Goal: Task Accomplishment & Management: Use online tool/utility

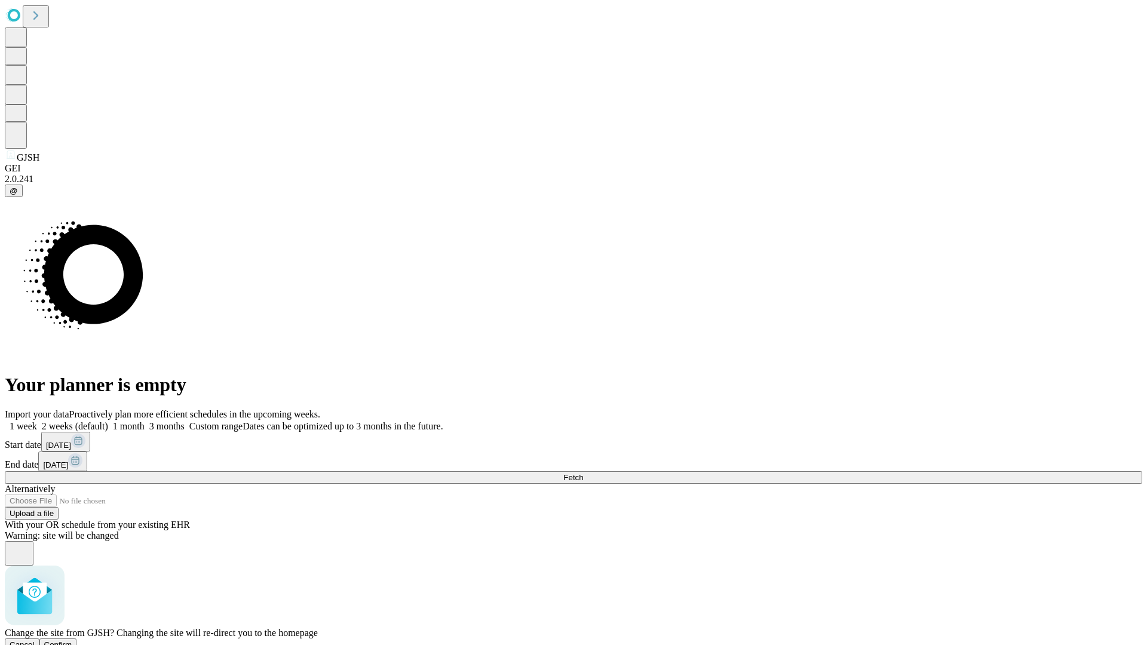
click at [72, 640] on span "Confirm" at bounding box center [58, 644] width 28 height 9
click at [108, 421] on label "2 weeks (default)" at bounding box center [72, 426] width 71 height 10
click at [583, 473] on span "Fetch" at bounding box center [573, 477] width 20 height 9
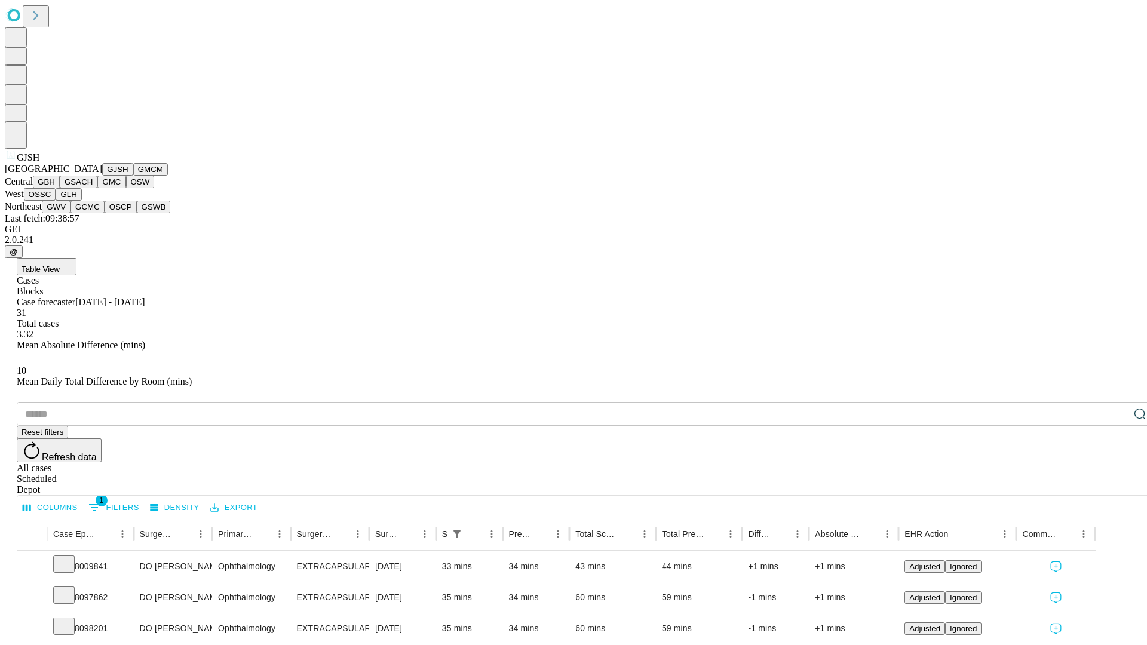
click at [133, 176] on button "GMCM" at bounding box center [150, 169] width 35 height 13
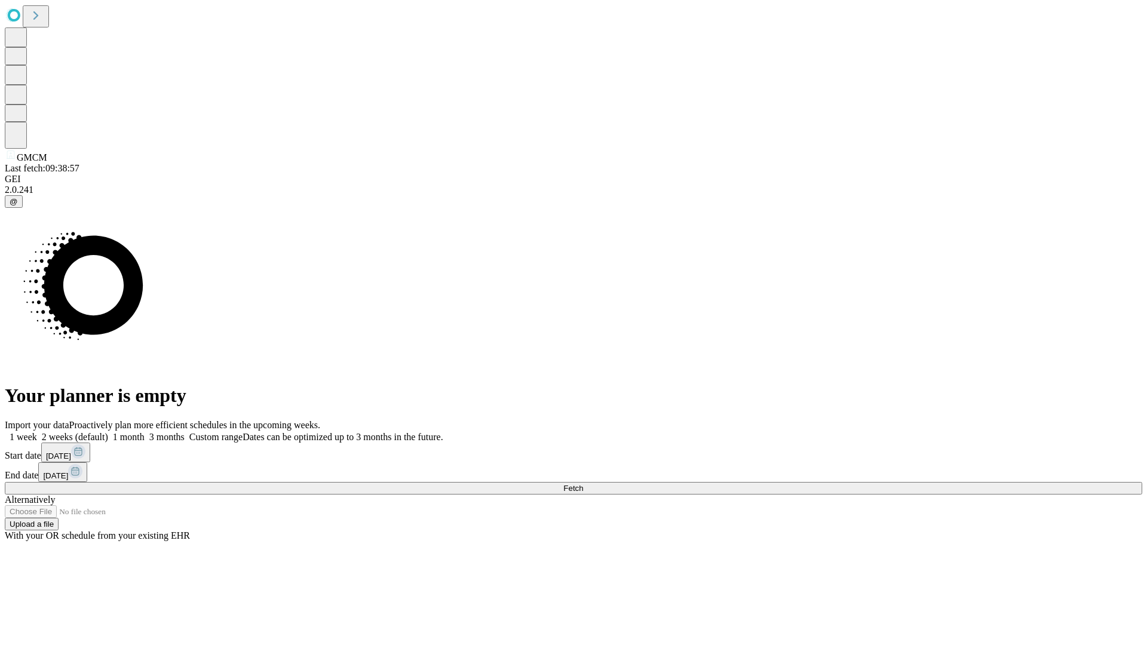
click at [108, 432] on label "2 weeks (default)" at bounding box center [72, 437] width 71 height 10
click at [583, 484] on span "Fetch" at bounding box center [573, 488] width 20 height 9
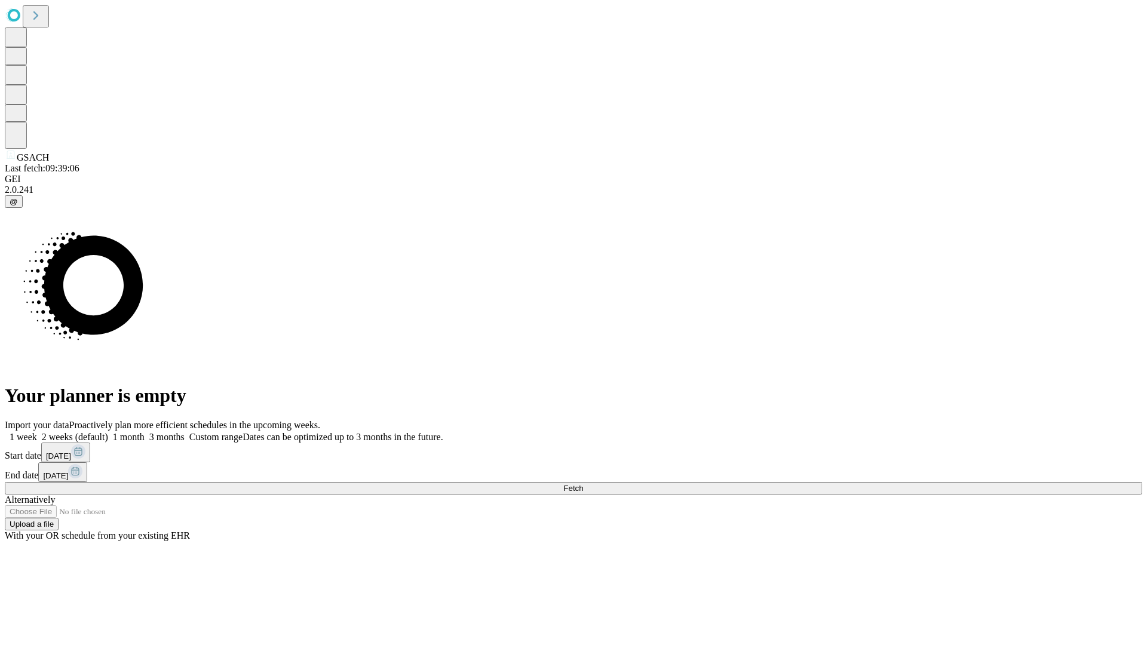
click at [108, 432] on label "2 weeks (default)" at bounding box center [72, 437] width 71 height 10
click at [583, 484] on span "Fetch" at bounding box center [573, 488] width 20 height 9
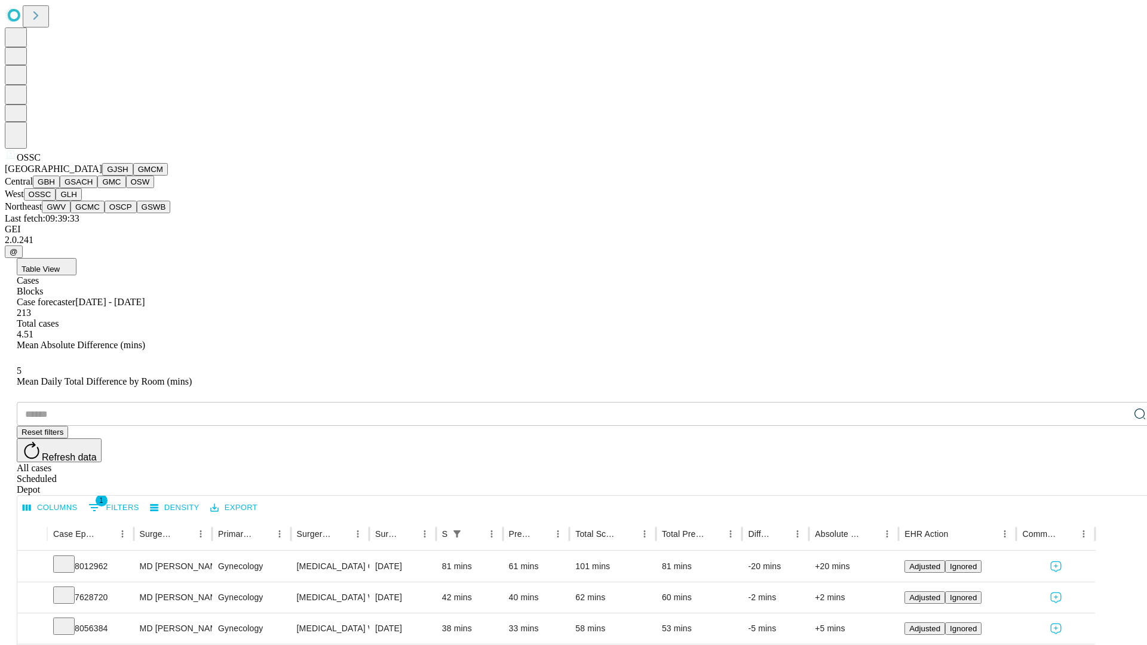
click at [81, 201] on button "GLH" at bounding box center [69, 194] width 26 height 13
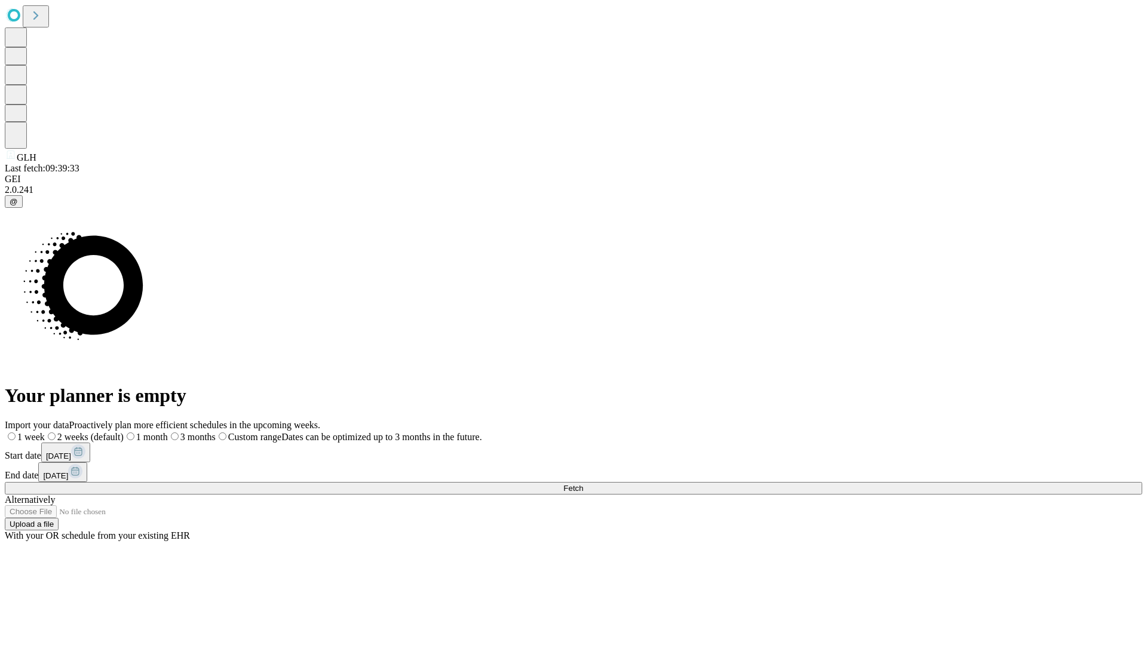
click at [124, 432] on label "2 weeks (default)" at bounding box center [84, 437] width 79 height 10
click at [583, 484] on span "Fetch" at bounding box center [573, 488] width 20 height 9
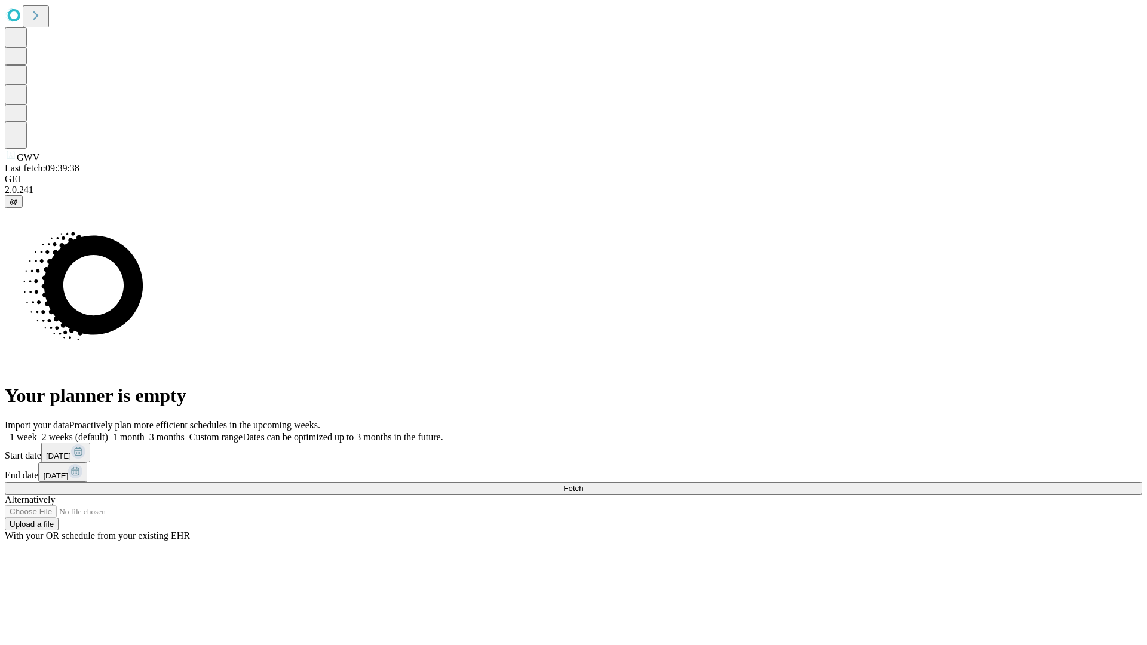
click at [108, 432] on label "2 weeks (default)" at bounding box center [72, 437] width 71 height 10
click at [583, 484] on span "Fetch" at bounding box center [573, 488] width 20 height 9
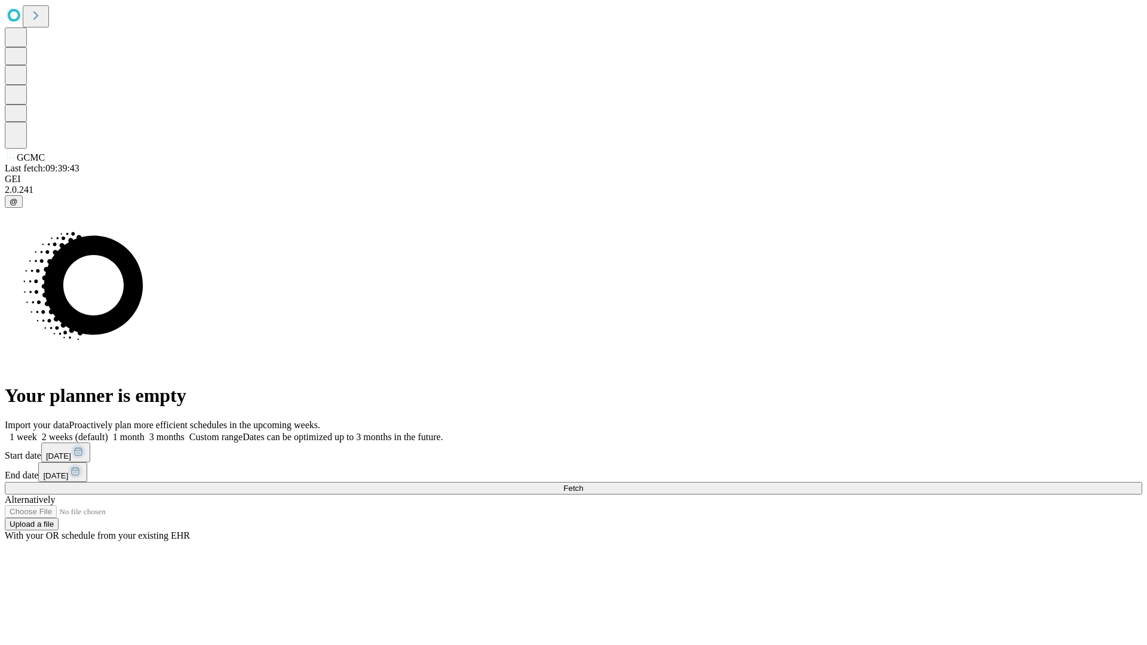
click at [108, 432] on label "2 weeks (default)" at bounding box center [72, 437] width 71 height 10
click at [583, 484] on span "Fetch" at bounding box center [573, 488] width 20 height 9
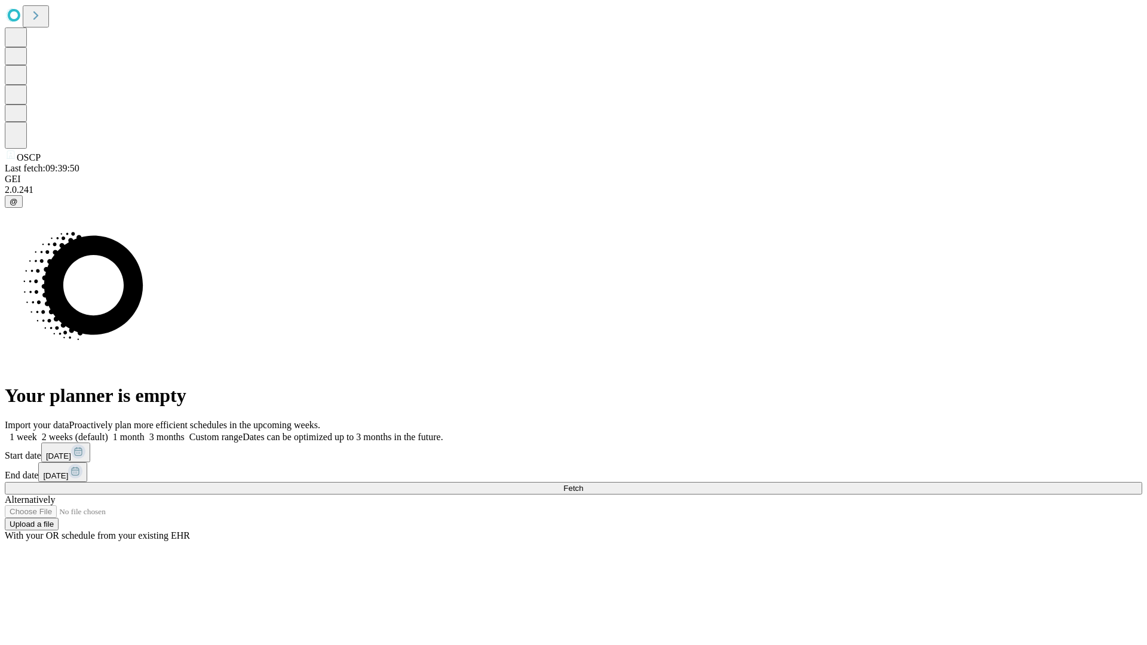
click at [108, 432] on label "2 weeks (default)" at bounding box center [72, 437] width 71 height 10
click at [583, 484] on span "Fetch" at bounding box center [573, 488] width 20 height 9
